Goal: Answer question/provide support: Share knowledge or assist other users

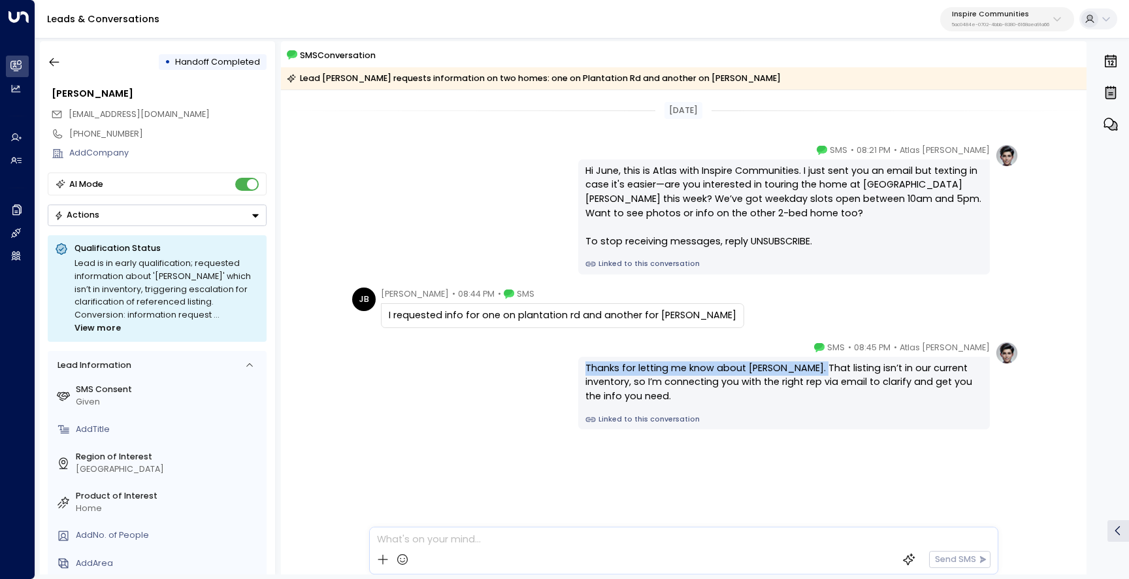
drag, startPoint x: 816, startPoint y: 370, endPoint x: 570, endPoint y: 368, distance: 246.3
click at [570, 368] on div "Atlas Parker • 08:45 PM • SMS Thanks for letting me know about Funderburke Ln. …" at bounding box center [683, 385] width 670 height 88
copy div "Thanks for letting me know about Funderburke Ln."
